Goal: Task Accomplishment & Management: Manage account settings

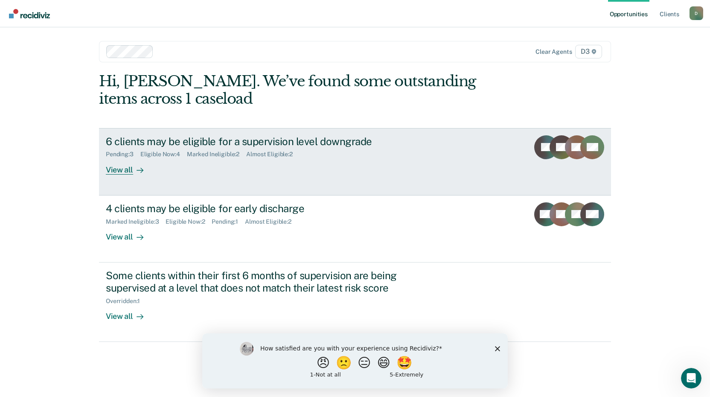
click at [129, 167] on div "View all" at bounding box center [130, 166] width 48 height 17
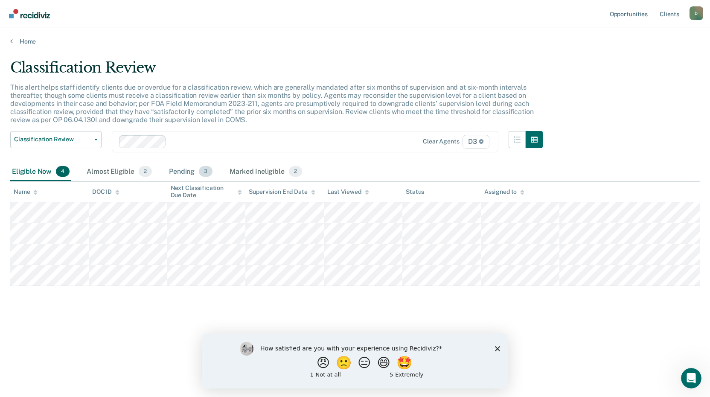
click at [181, 172] on div "Pending 3" at bounding box center [190, 172] width 47 height 19
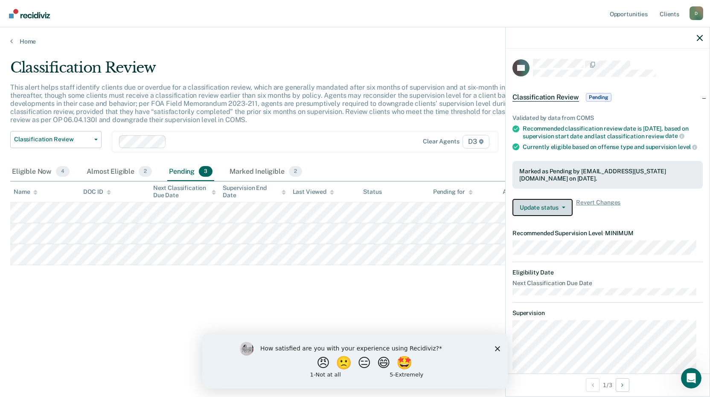
click at [563, 208] on icon "button" at bounding box center [563, 208] width 3 height 2
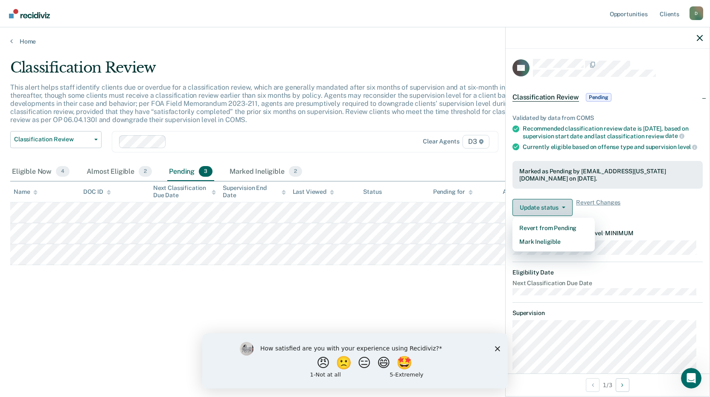
click at [563, 208] on icon "button" at bounding box center [563, 208] width 3 height 2
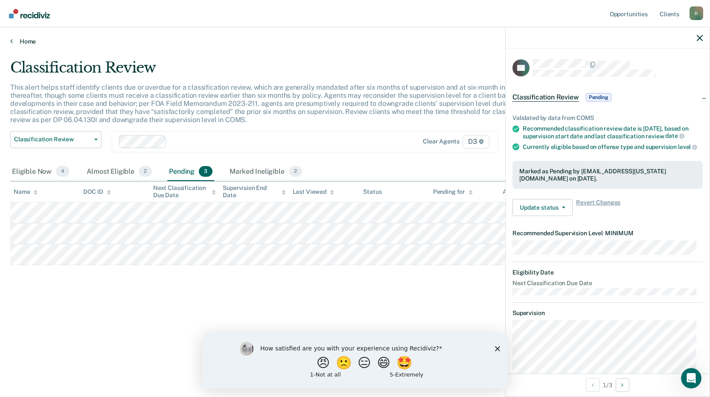
click at [14, 43] on link "Home" at bounding box center [355, 42] width 690 height 8
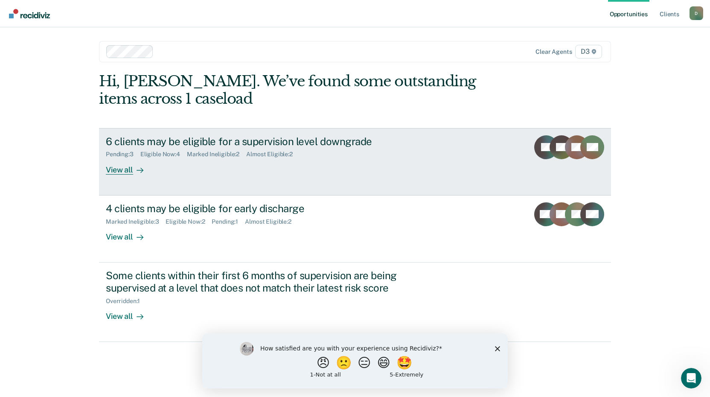
click at [160, 152] on div "Eligible Now : 4" at bounding box center [163, 154] width 47 height 7
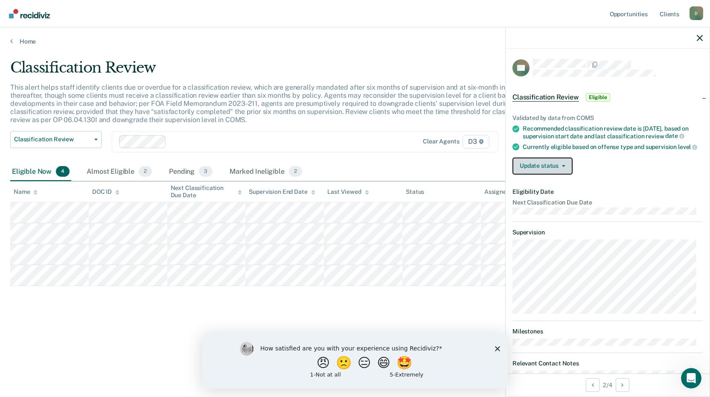
click at [546, 175] on button "Update status" at bounding box center [543, 166] width 60 height 17
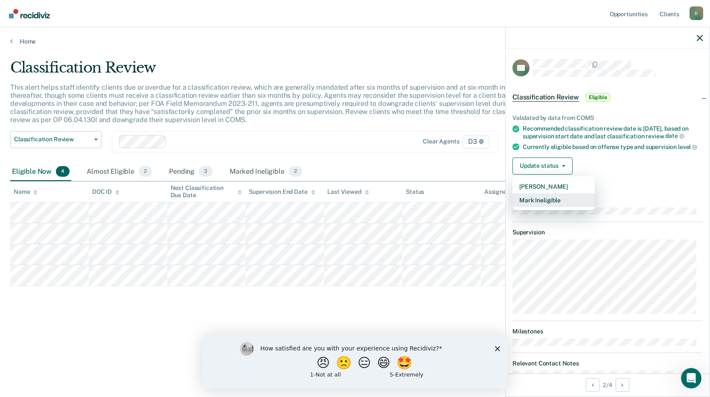
click at [540, 207] on button "Mark Ineligible" at bounding box center [554, 200] width 82 height 14
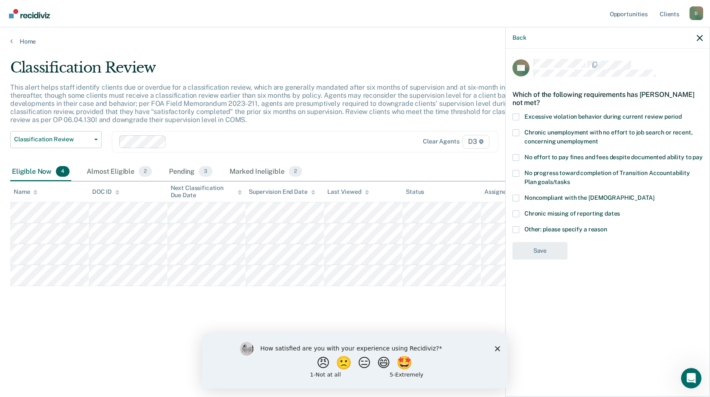
click at [518, 229] on span at bounding box center [516, 229] width 7 height 7
click at [607, 226] on input "Other: please specify a reason" at bounding box center [607, 226] width 0 height 0
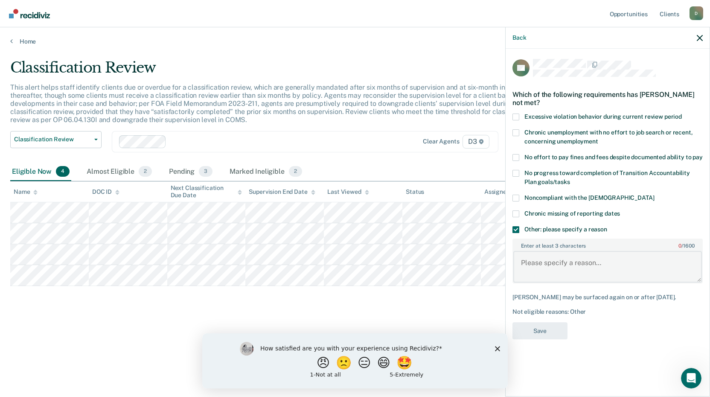
click at [551, 269] on textarea "Enter at least 3 characters 0 / 1600" at bounding box center [607, 267] width 189 height 32
type textarea "Sobriety court"
click at [549, 327] on button "Save" at bounding box center [540, 331] width 55 height 18
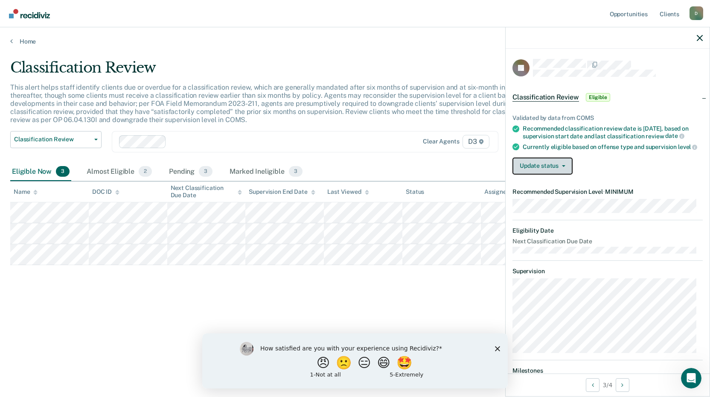
click at [568, 175] on button "Update status" at bounding box center [543, 166] width 60 height 17
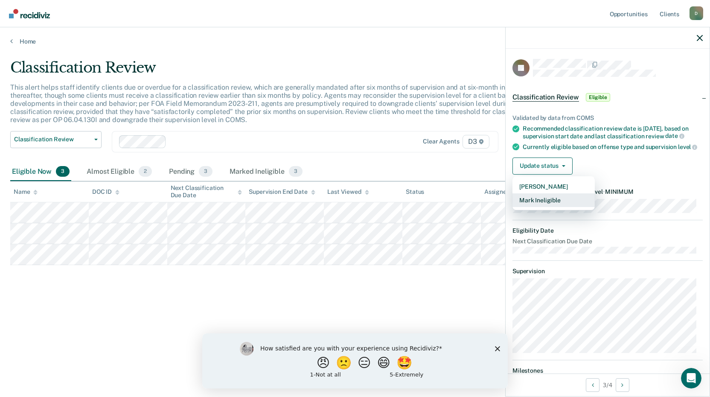
click at [552, 207] on button "Mark Ineligible" at bounding box center [554, 200] width 82 height 14
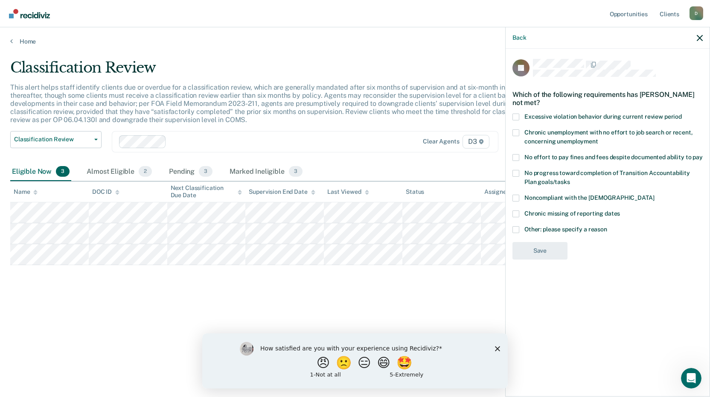
click at [517, 157] on span at bounding box center [516, 157] width 7 height 7
click at [703, 154] on input "No effort to pay fines and fees despite documented ability to pay" at bounding box center [703, 154] width 0 height 0
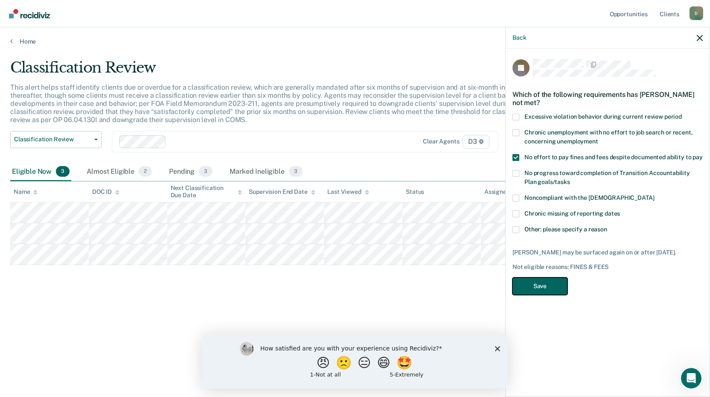
click at [539, 282] on button "Save" at bounding box center [540, 286] width 55 height 18
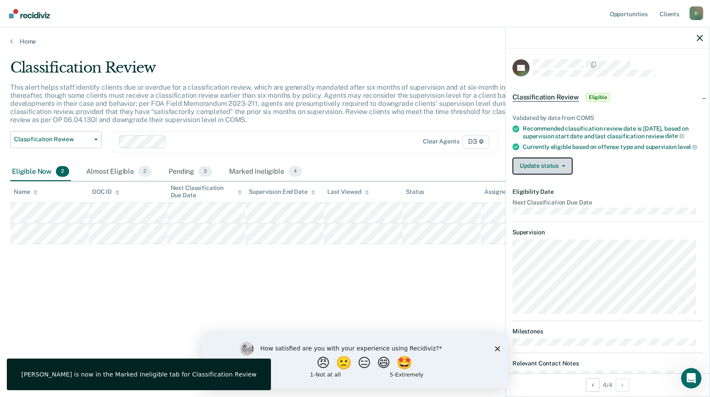
click at [551, 172] on button "Update status" at bounding box center [543, 166] width 60 height 17
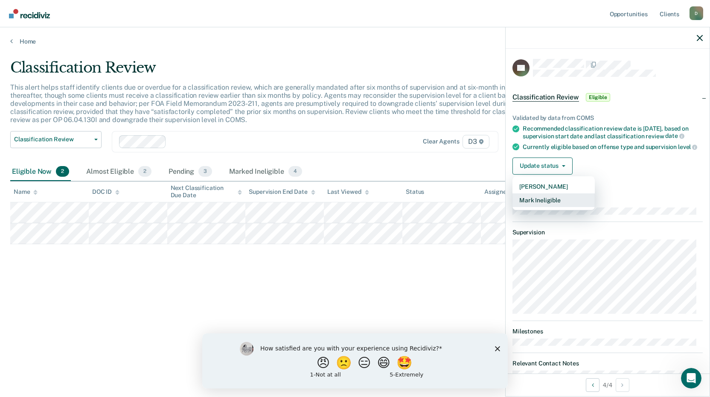
click at [540, 205] on button "Mark Ineligible" at bounding box center [554, 200] width 82 height 14
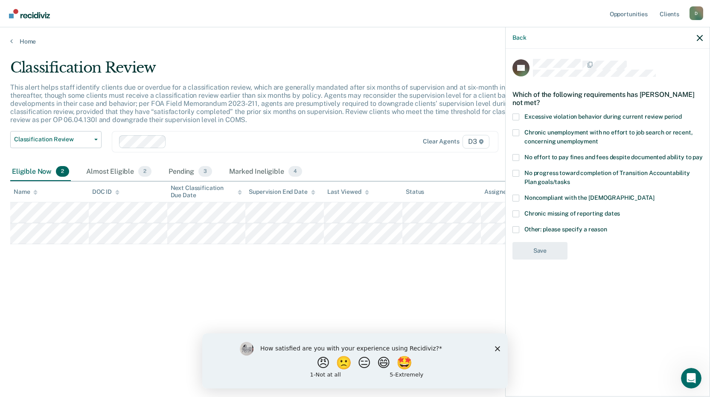
click at [517, 228] on span at bounding box center [516, 229] width 7 height 7
click at [607, 226] on input "Other: please specify a reason" at bounding box center [607, 226] width 0 height 0
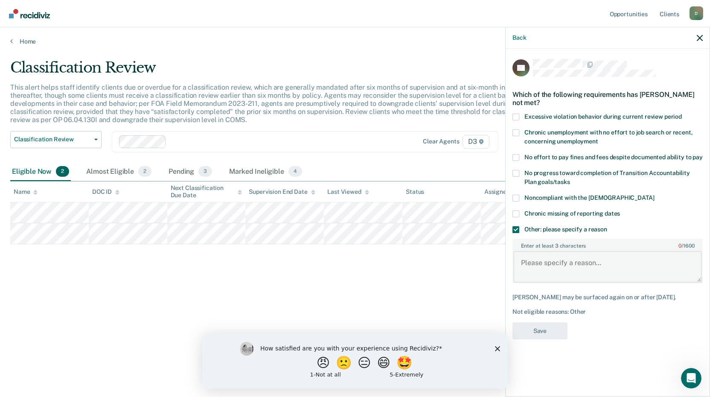
drag, startPoint x: 522, startPoint y: 270, endPoint x: 598, endPoint y: 276, distance: 76.2
click at [523, 270] on textarea "Enter at least 3 characters 0 / 1600" at bounding box center [607, 267] width 189 height 32
type textarea "sobriety court"
click at [548, 330] on button "Save" at bounding box center [540, 331] width 55 height 18
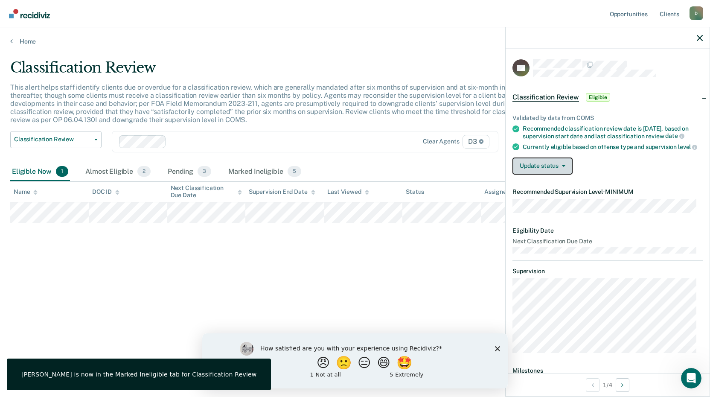
click at [563, 170] on button "Update status" at bounding box center [543, 166] width 60 height 17
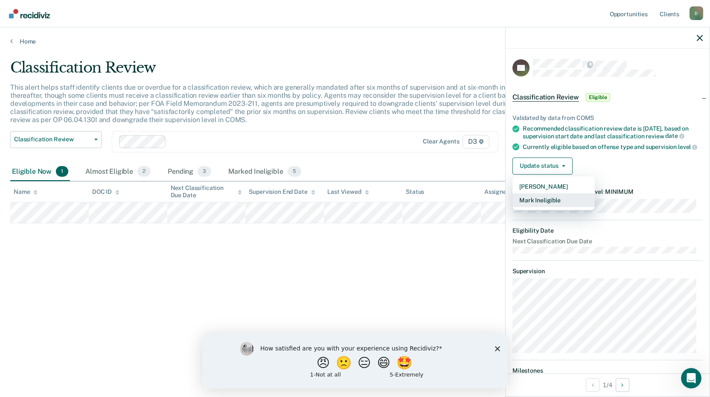
click at [546, 205] on button "Mark Ineligible" at bounding box center [554, 200] width 82 height 14
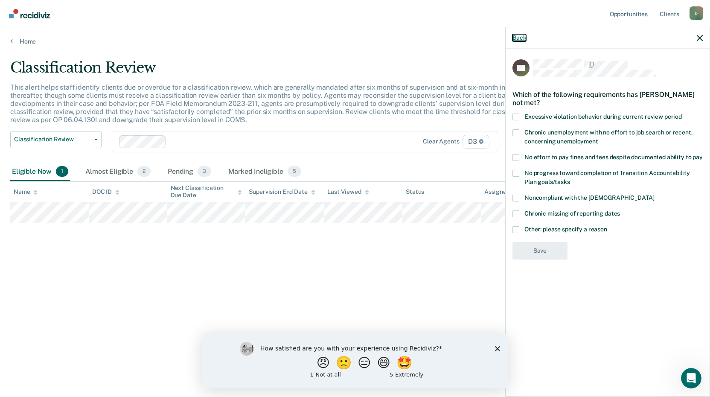
click at [518, 37] on button "Back" at bounding box center [520, 37] width 14 height 7
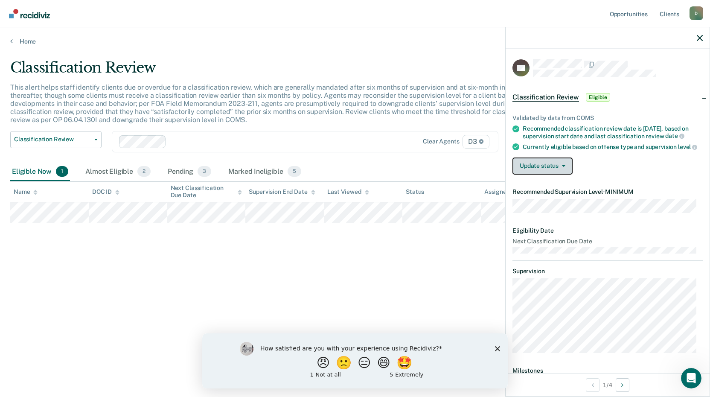
click at [559, 170] on button "Update status" at bounding box center [543, 166] width 60 height 17
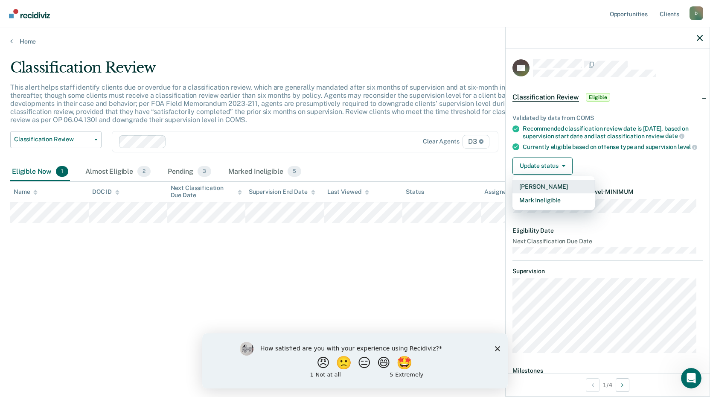
click at [546, 193] on button "[PERSON_NAME]" at bounding box center [554, 187] width 82 height 14
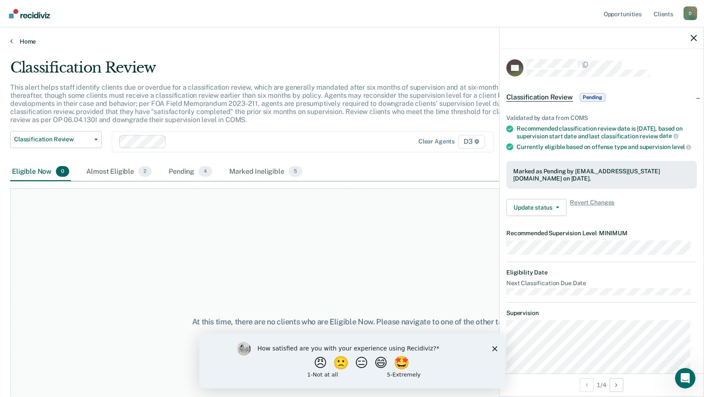
click at [18, 41] on link "Home" at bounding box center [351, 42] width 683 height 8
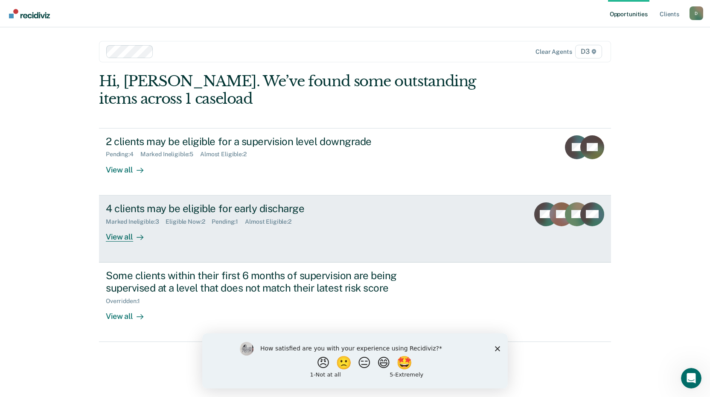
click at [228, 220] on div "Pending : 1" at bounding box center [228, 221] width 33 height 7
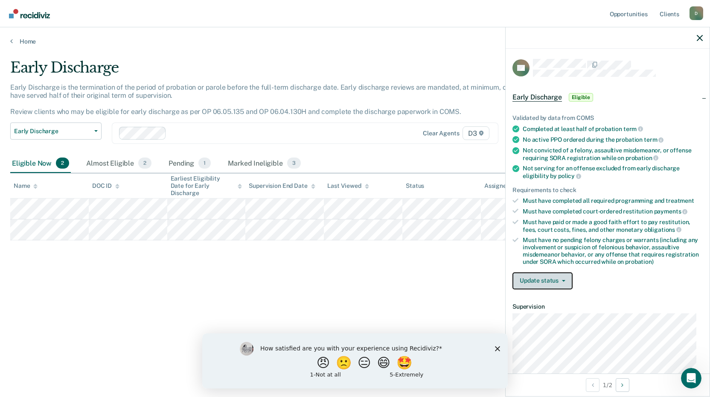
click at [563, 280] on icon "button" at bounding box center [563, 281] width 3 height 2
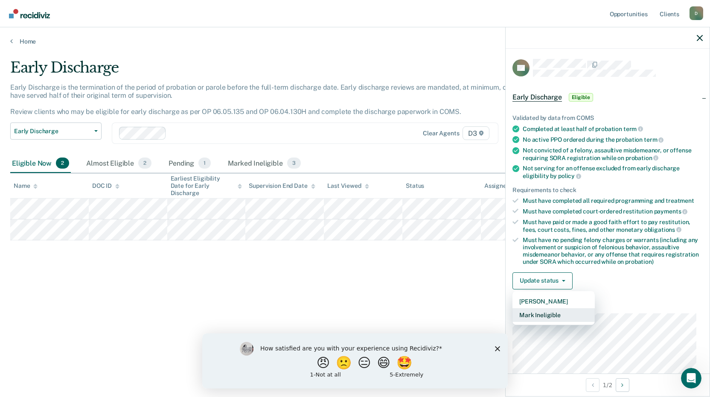
click at [548, 312] on button "Mark Ineligible" at bounding box center [554, 315] width 82 height 14
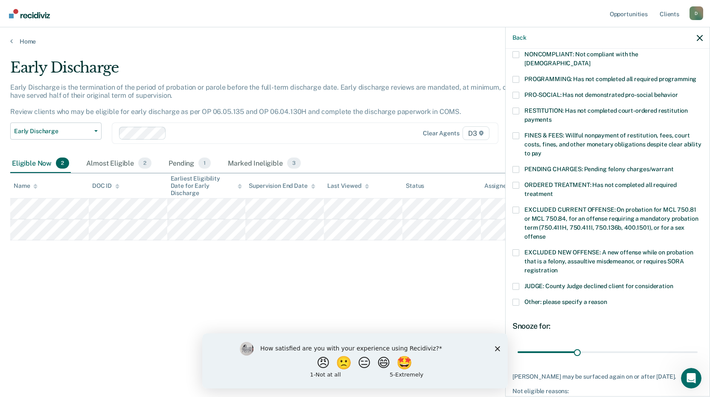
scroll to position [171, 0]
click at [515, 298] on span at bounding box center [516, 301] width 7 height 7
click at [607, 298] on input "Other: please specify a reason" at bounding box center [607, 298] width 0 height 0
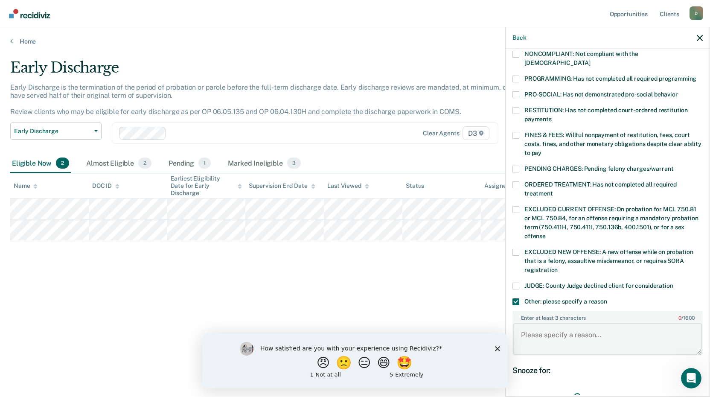
click at [532, 323] on textarea "Enter at least 3 characters 0 / 1600" at bounding box center [607, 339] width 189 height 32
type textarea "sobriety court"
drag, startPoint x: 575, startPoint y: 385, endPoint x: 711, endPoint y: 389, distance: 135.8
type input "90"
click at [698, 389] on input "range" at bounding box center [608, 396] width 180 height 15
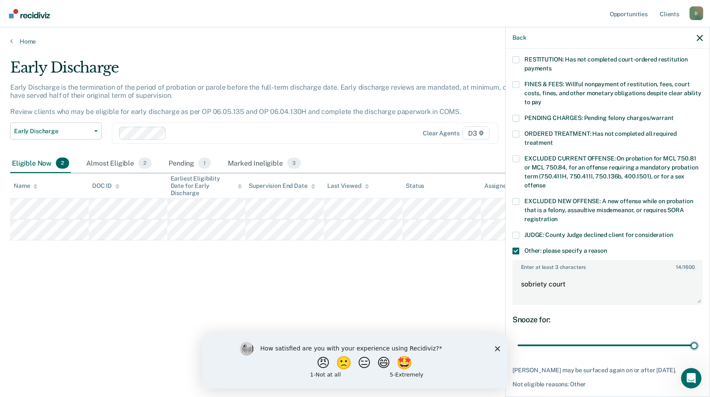
scroll to position [252, 0]
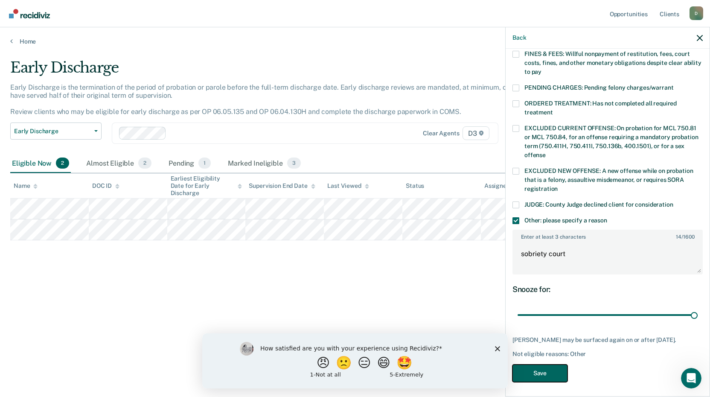
click at [532, 367] on button "Save" at bounding box center [540, 374] width 55 height 18
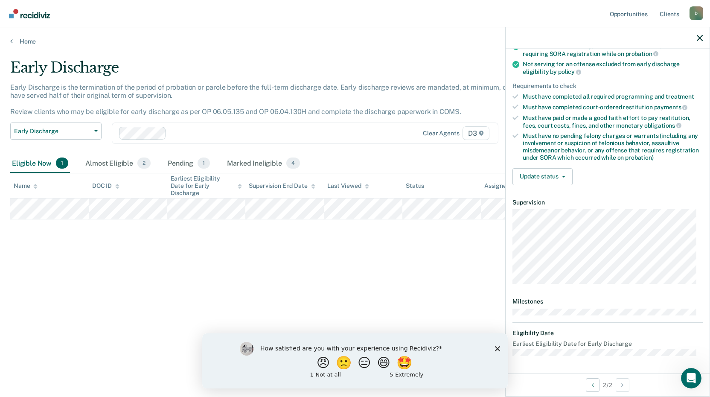
scroll to position [103, 0]
click at [569, 179] on button "Update status" at bounding box center [543, 177] width 60 height 17
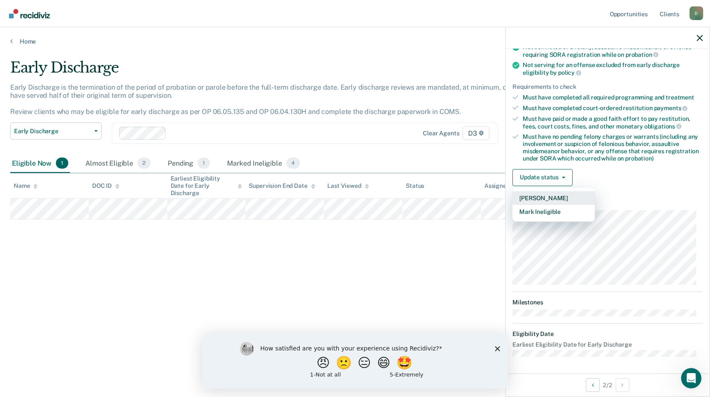
click at [553, 197] on button "[PERSON_NAME]" at bounding box center [554, 198] width 82 height 14
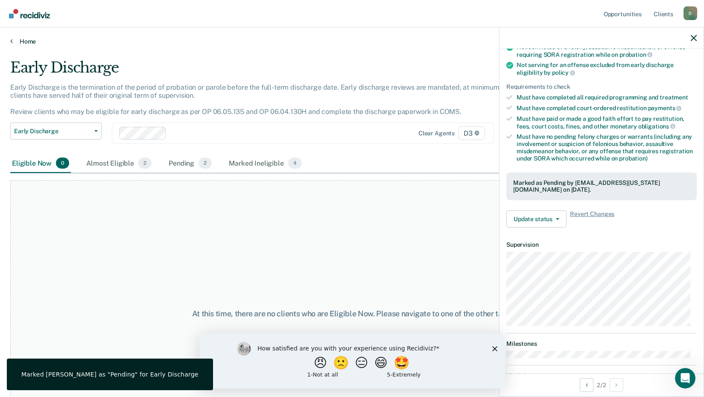
click at [22, 42] on link "Home" at bounding box center [351, 42] width 683 height 8
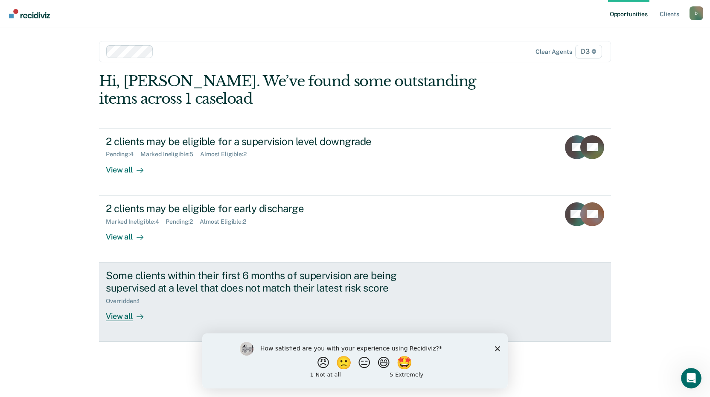
click at [123, 316] on div "View all" at bounding box center [130, 312] width 48 height 17
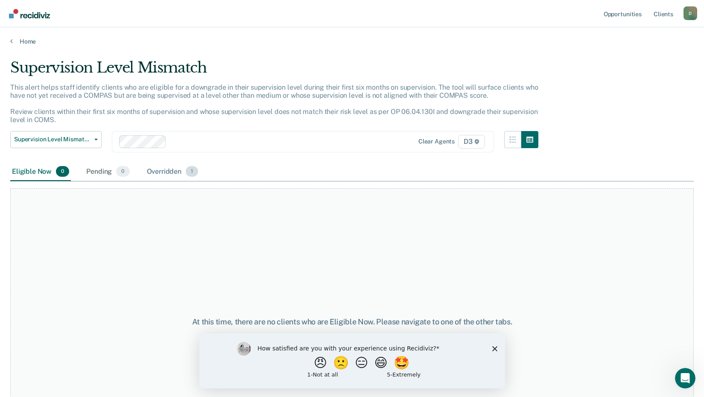
click at [164, 168] on div "Overridden 1" at bounding box center [172, 172] width 55 height 19
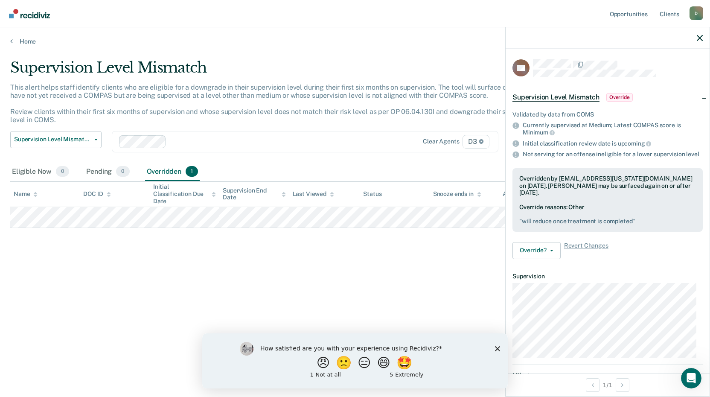
click at [704, 38] on div at bounding box center [608, 37] width 204 height 21
click at [698, 38] on icon "button" at bounding box center [700, 38] width 6 height 6
